Goal: Transaction & Acquisition: Purchase product/service

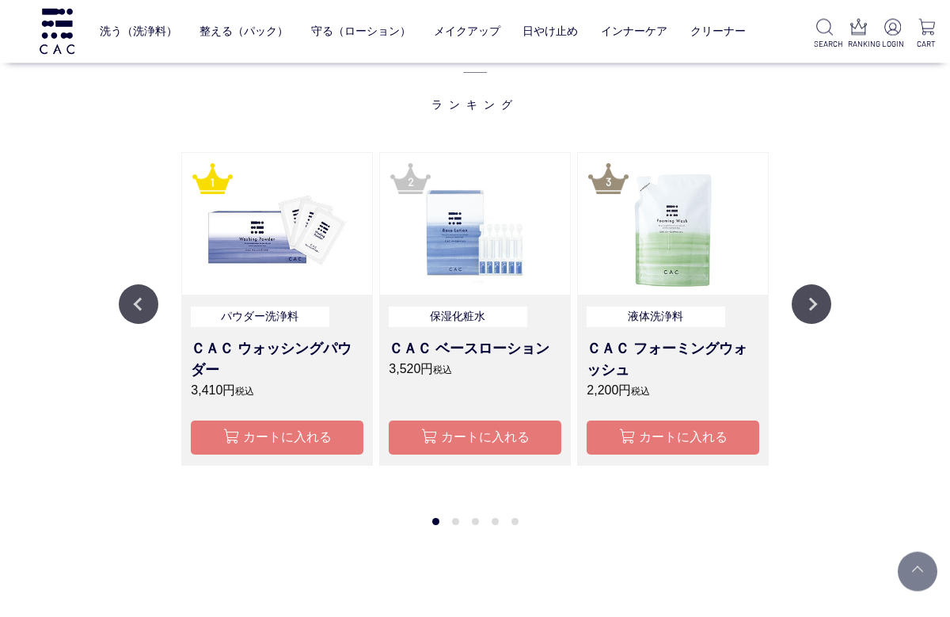
scroll to position [1354, 0]
click at [807, 290] on button "Next" at bounding box center [811, 304] width 40 height 40
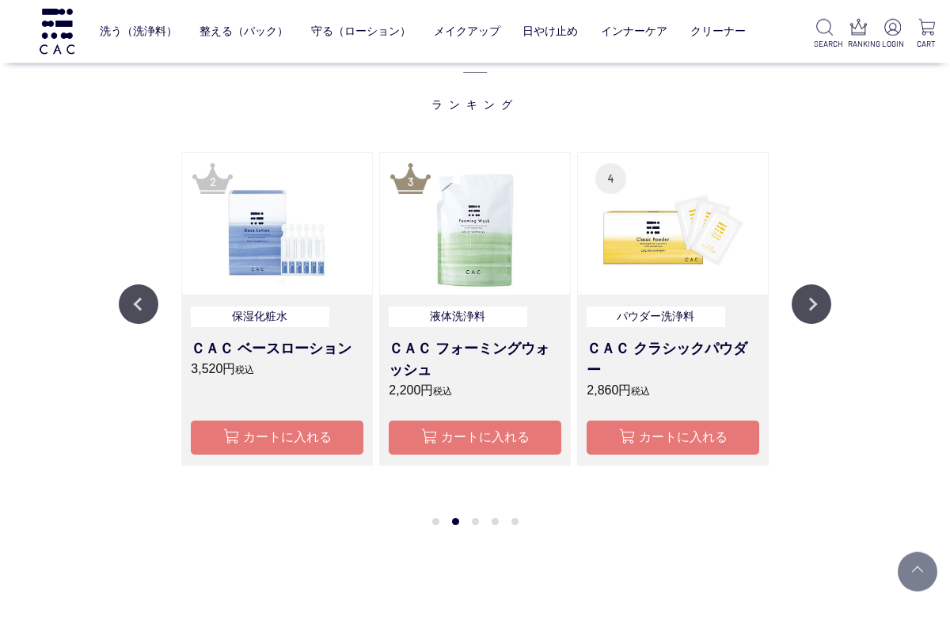
click at [824, 292] on button "Next" at bounding box center [811, 304] width 40 height 40
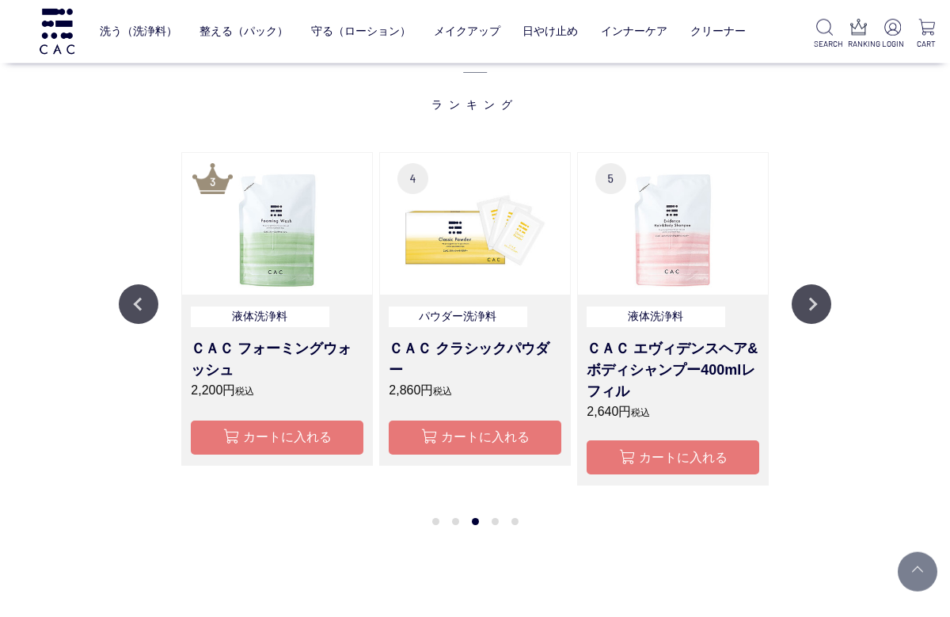
click at [816, 296] on button "Next" at bounding box center [811, 304] width 40 height 40
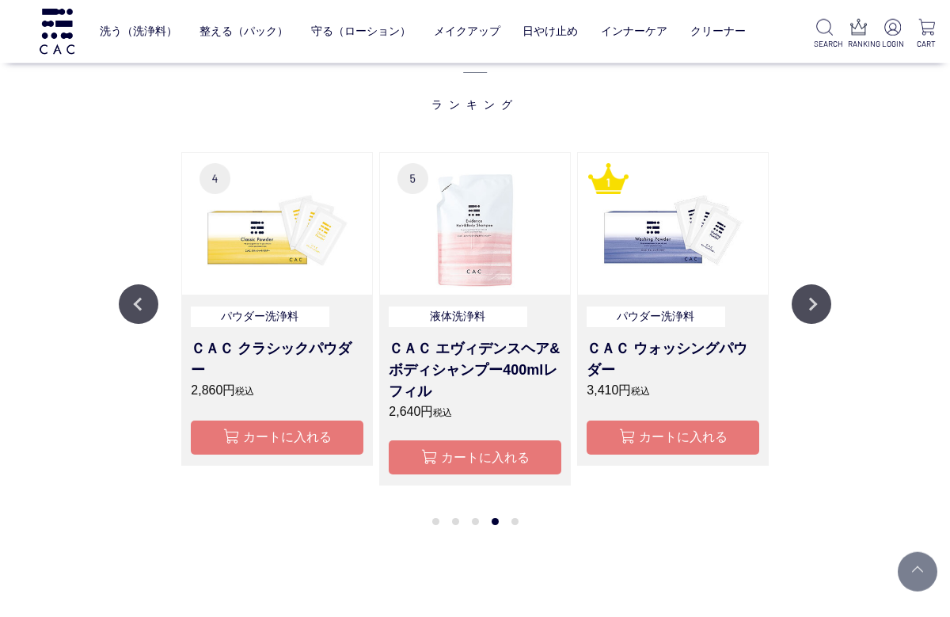
click at [814, 296] on button "Next" at bounding box center [811, 304] width 40 height 40
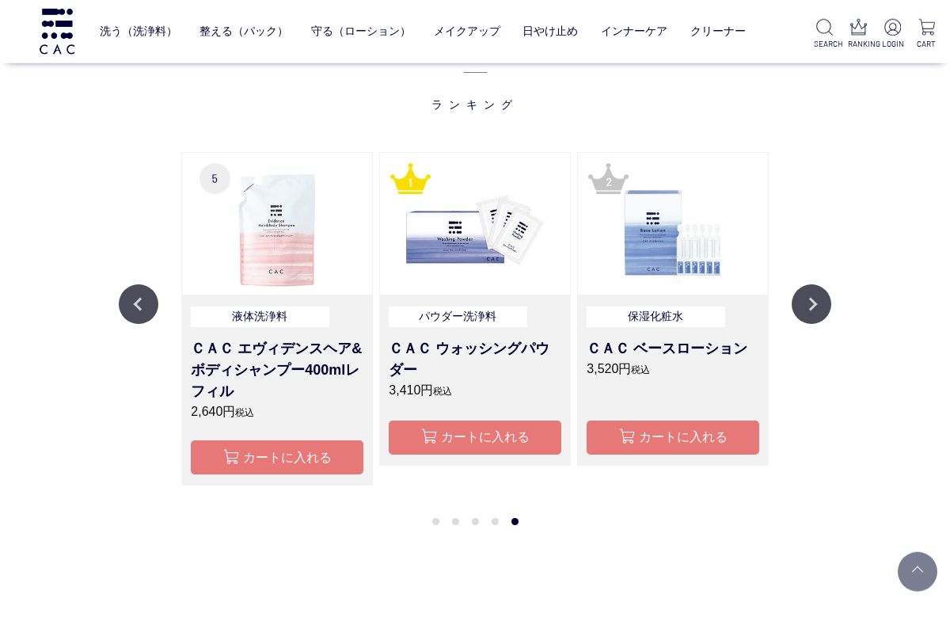
click at [807, 298] on button "Next" at bounding box center [811, 304] width 40 height 40
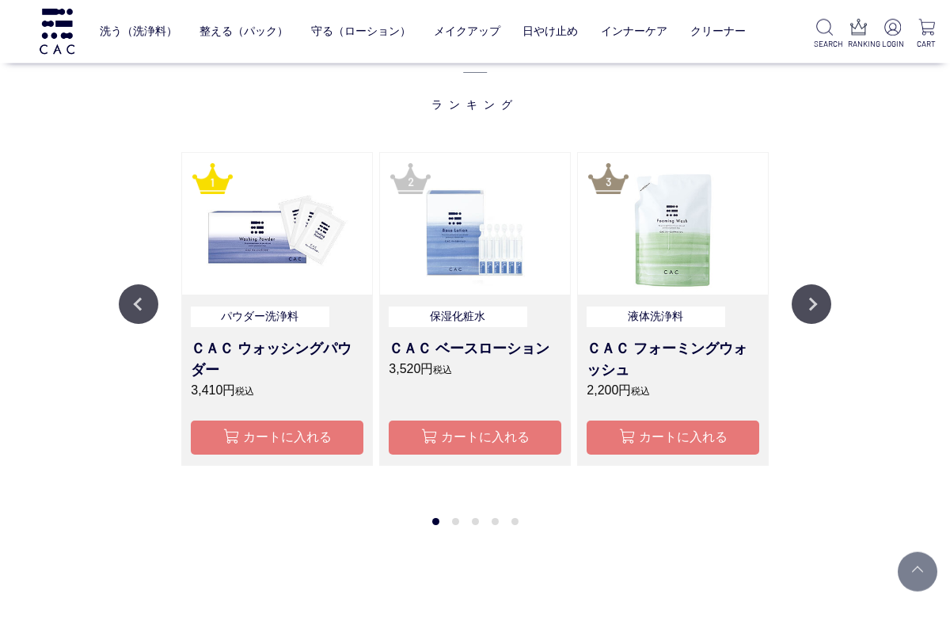
click at [802, 302] on button "Next" at bounding box center [811, 304] width 40 height 40
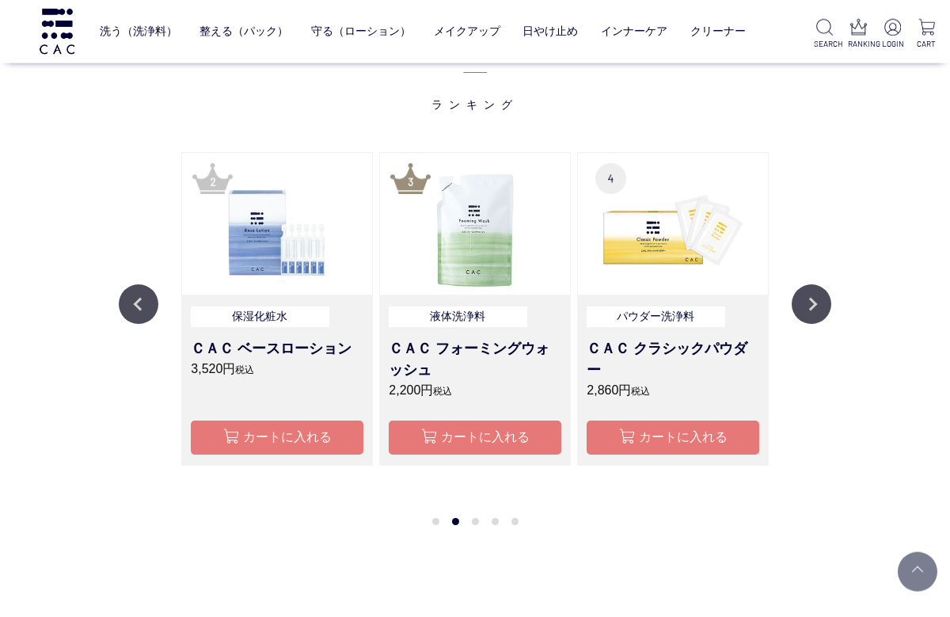
click at [803, 302] on button "Next" at bounding box center [811, 304] width 40 height 40
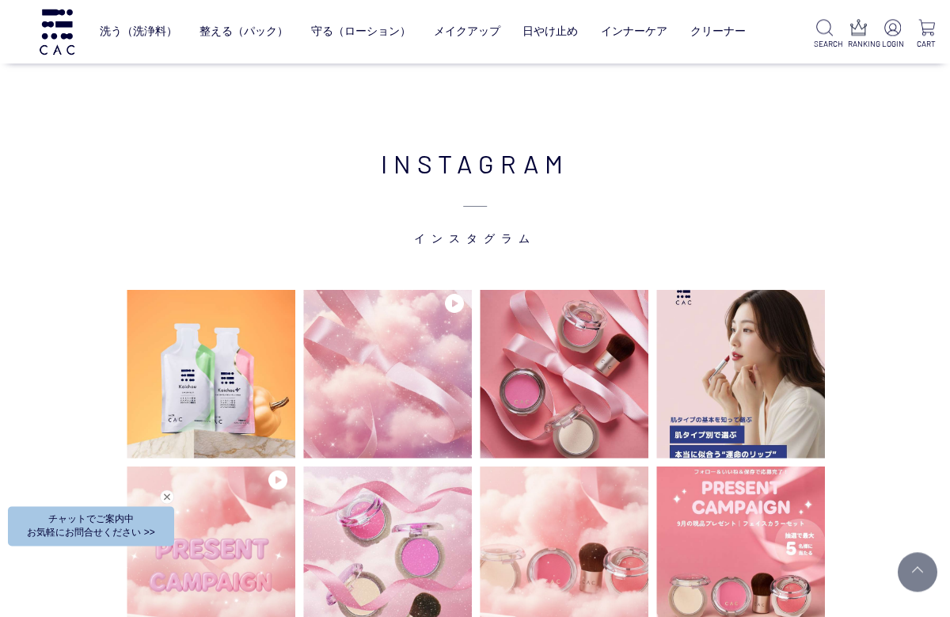
scroll to position [3407, 0]
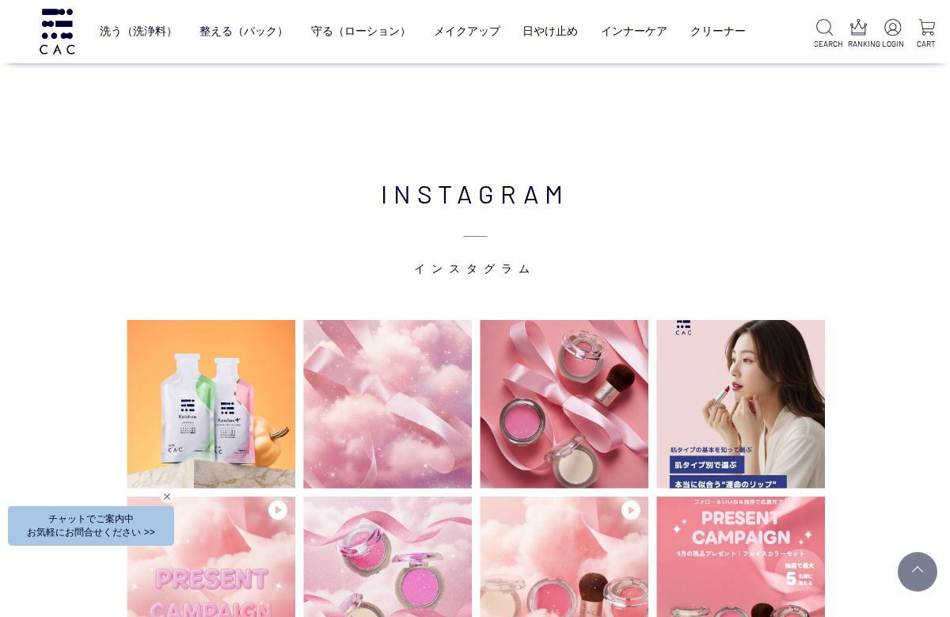
click at [480, 30] on link "メイクアップ" at bounding box center [467, 31] width 66 height 37
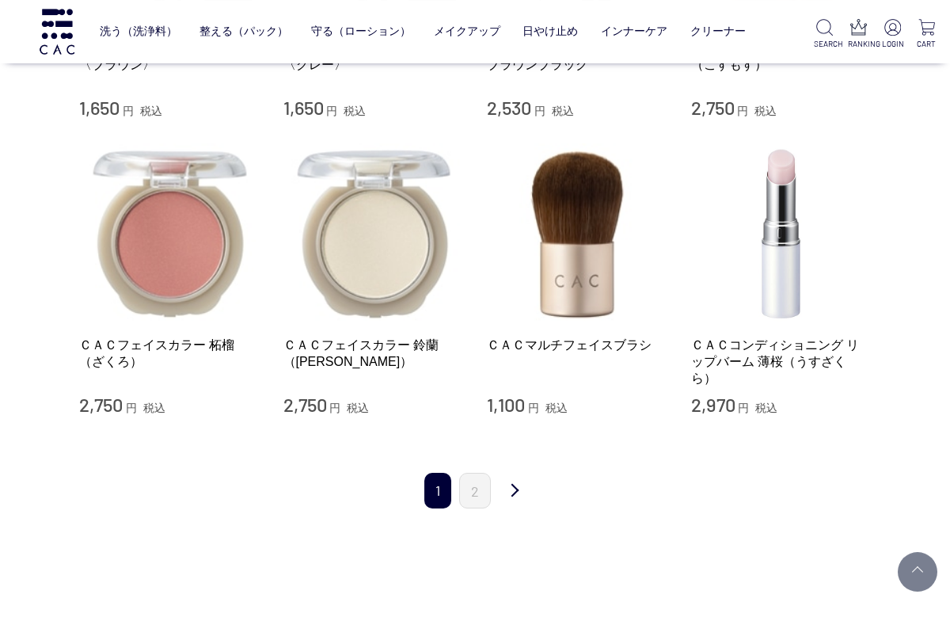
scroll to position [1504, 0]
click at [484, 473] on link "2" at bounding box center [475, 490] width 32 height 36
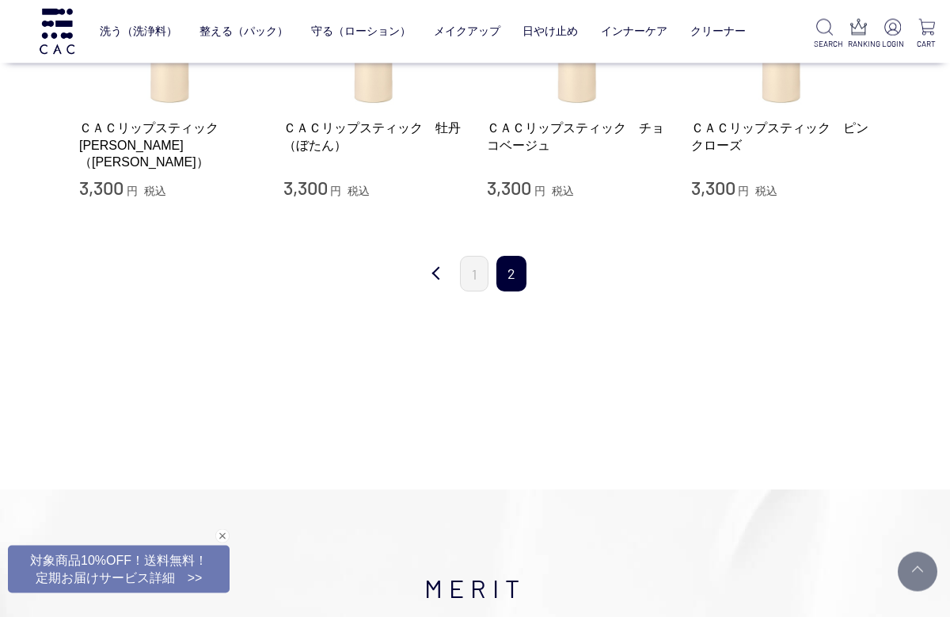
scroll to position [488, 0]
click at [473, 279] on link "1" at bounding box center [474, 274] width 28 height 36
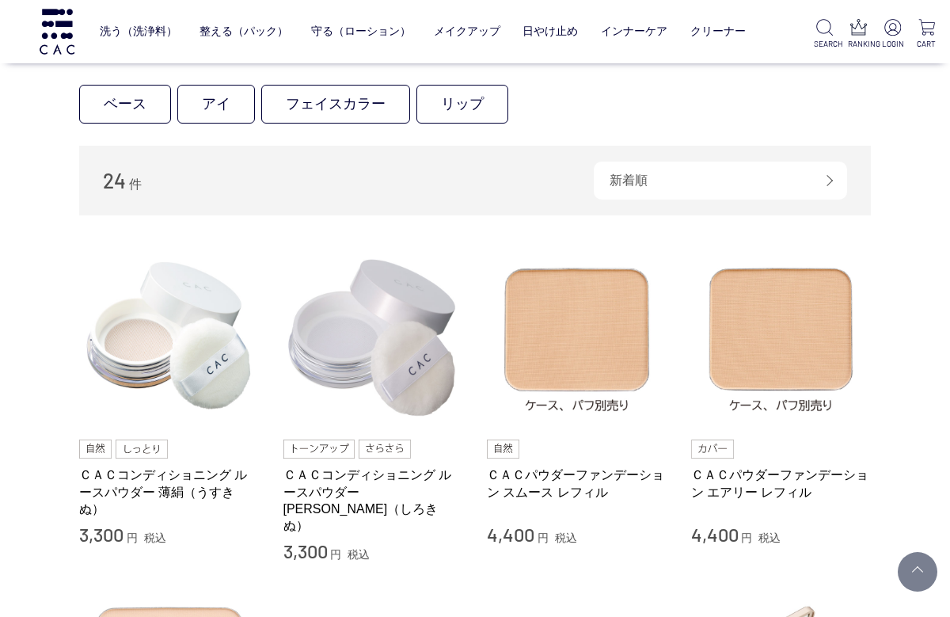
scroll to position [161, 0]
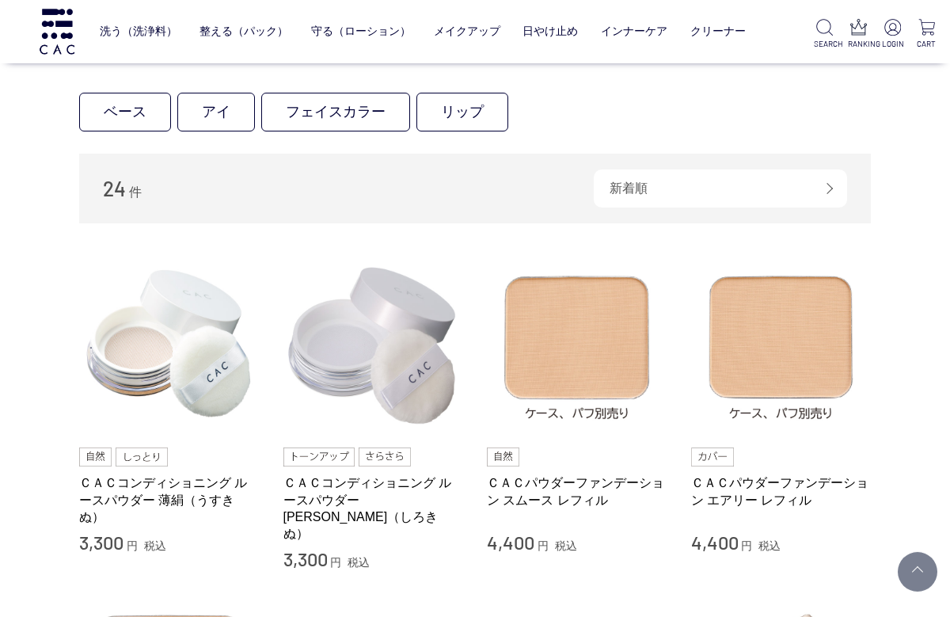
click at [181, 359] on img at bounding box center [169, 345] width 180 height 180
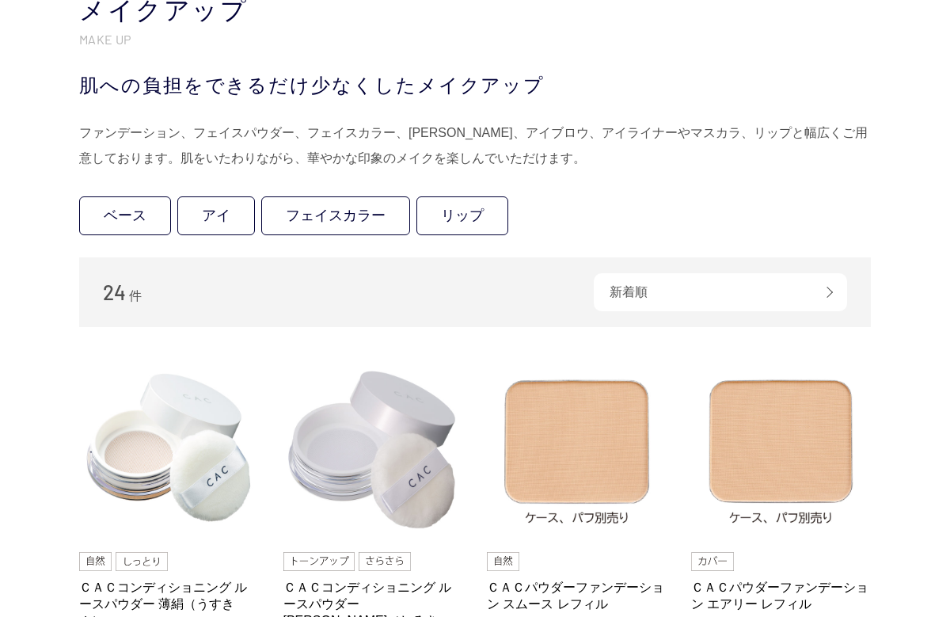
scroll to position [220, 0]
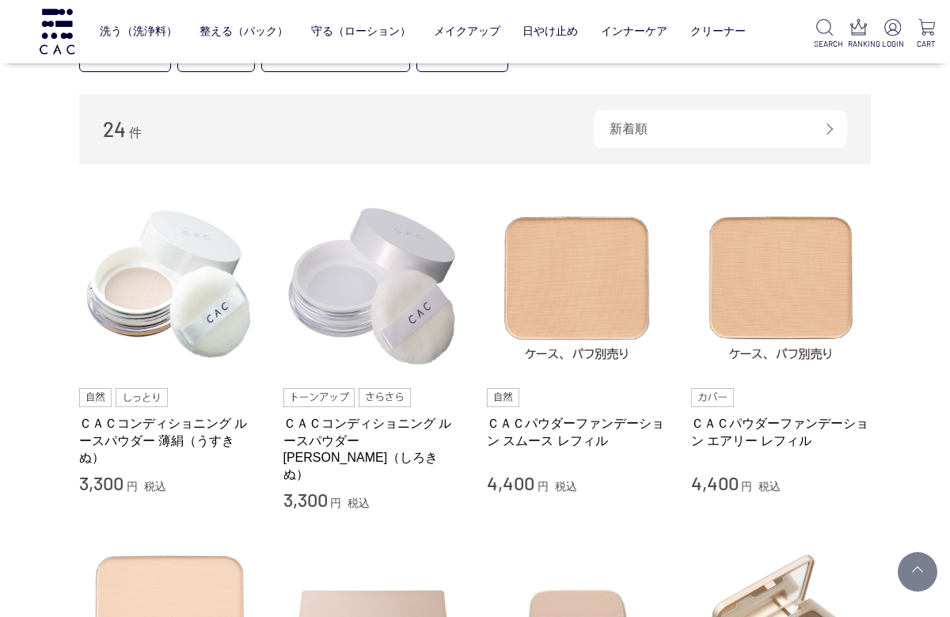
click at [407, 241] on img at bounding box center [373, 285] width 180 height 180
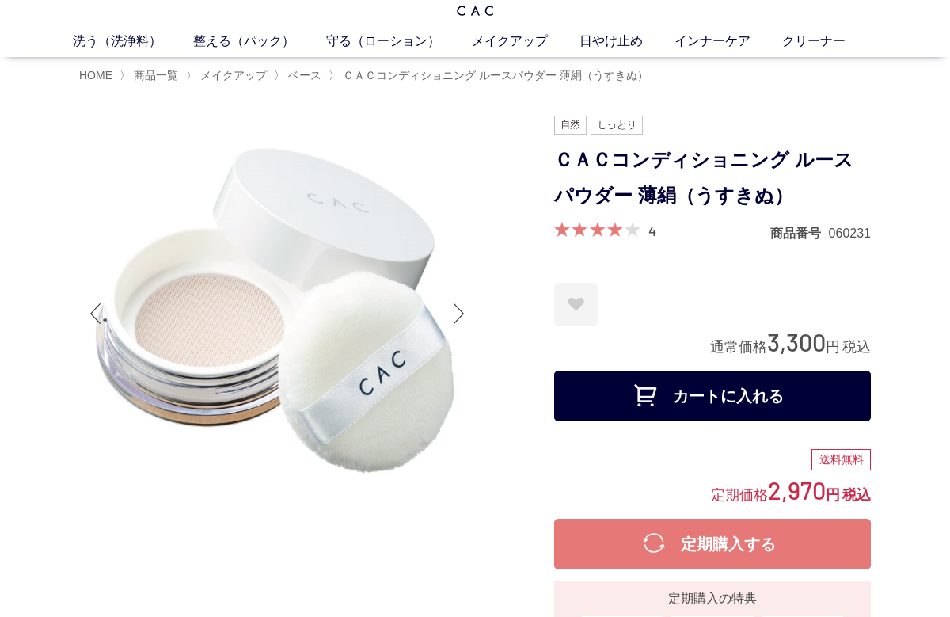
scroll to position [47, 0]
click at [455, 310] on div at bounding box center [459, 313] width 32 height 63
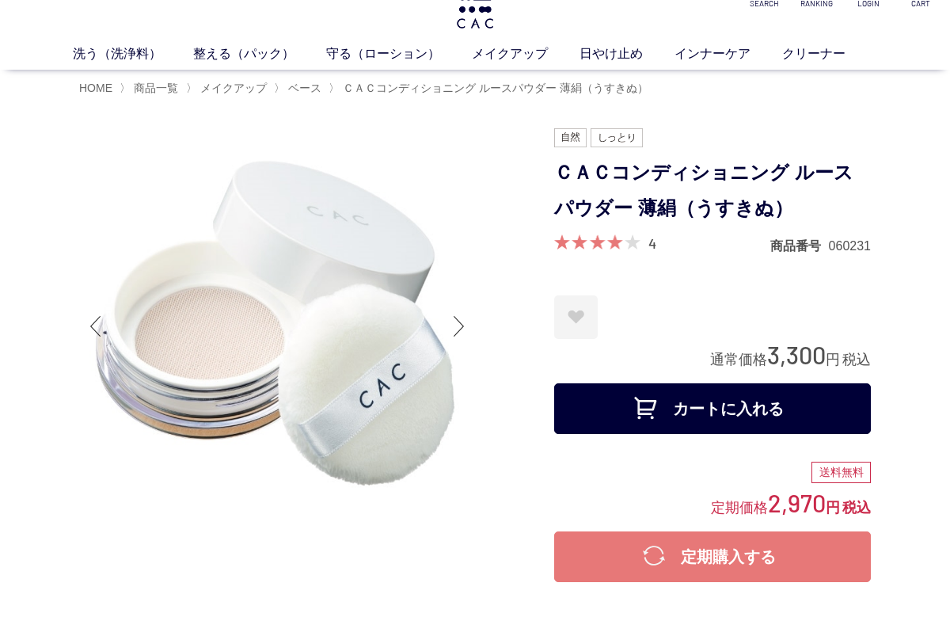
scroll to position [36, 0]
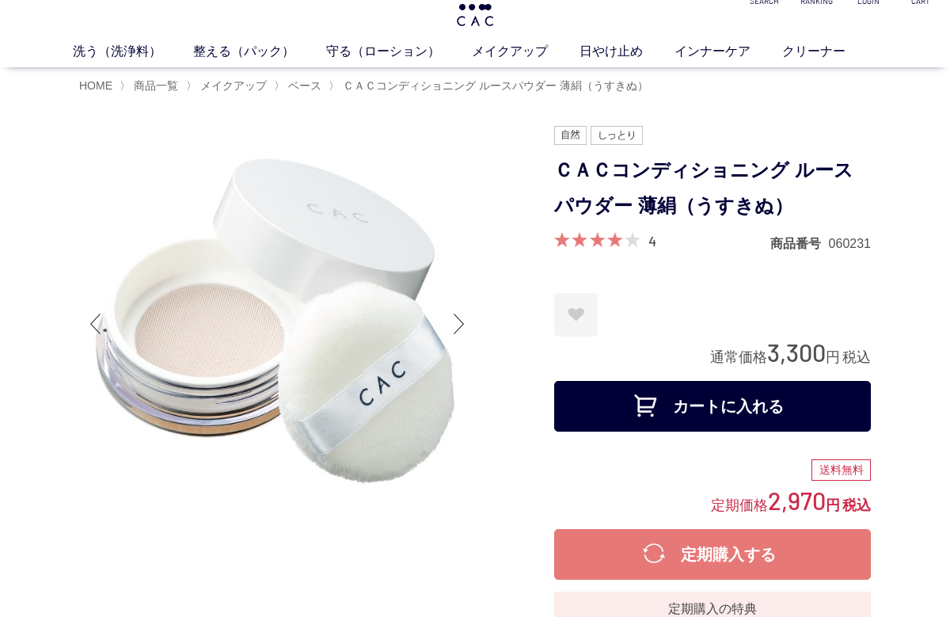
click at [457, 319] on div at bounding box center [459, 323] width 32 height 63
click at [441, 323] on img at bounding box center [277, 324] width 396 height 396
click at [461, 340] on div at bounding box center [459, 323] width 32 height 63
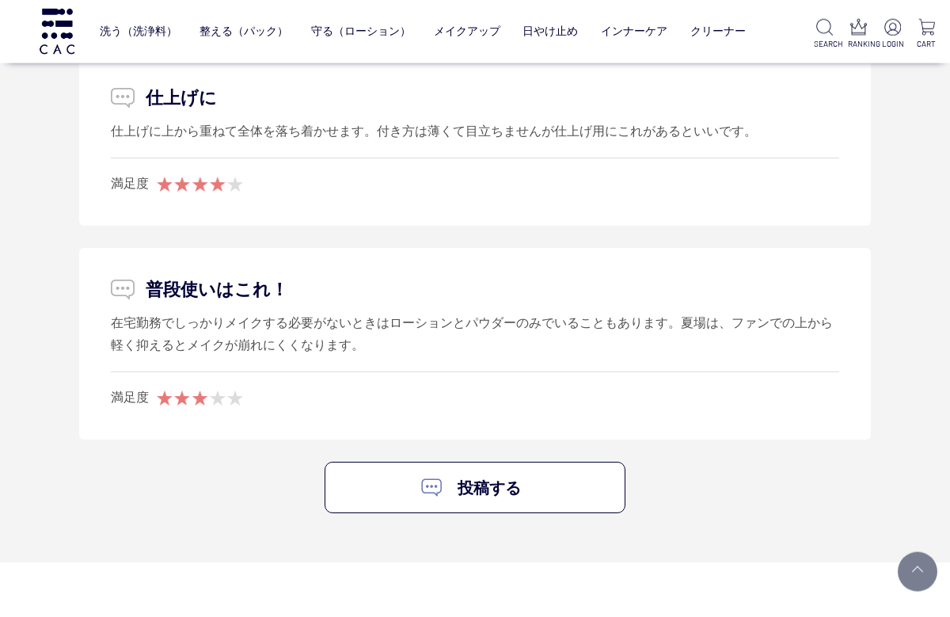
scroll to position [3241, 0]
